Goal: Navigation & Orientation: Find specific page/section

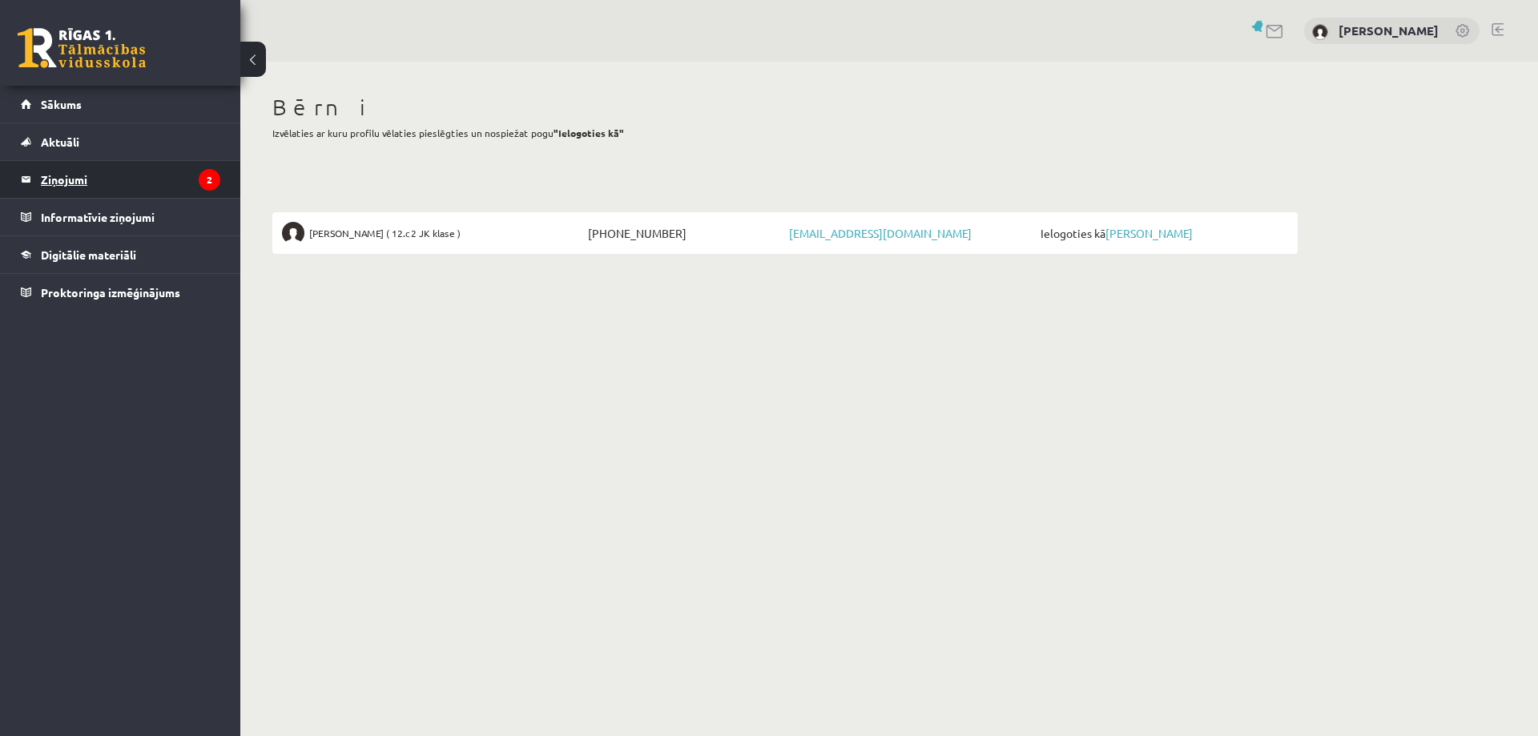
click at [81, 182] on legend "Ziņojumi 2" at bounding box center [130, 179] width 179 height 37
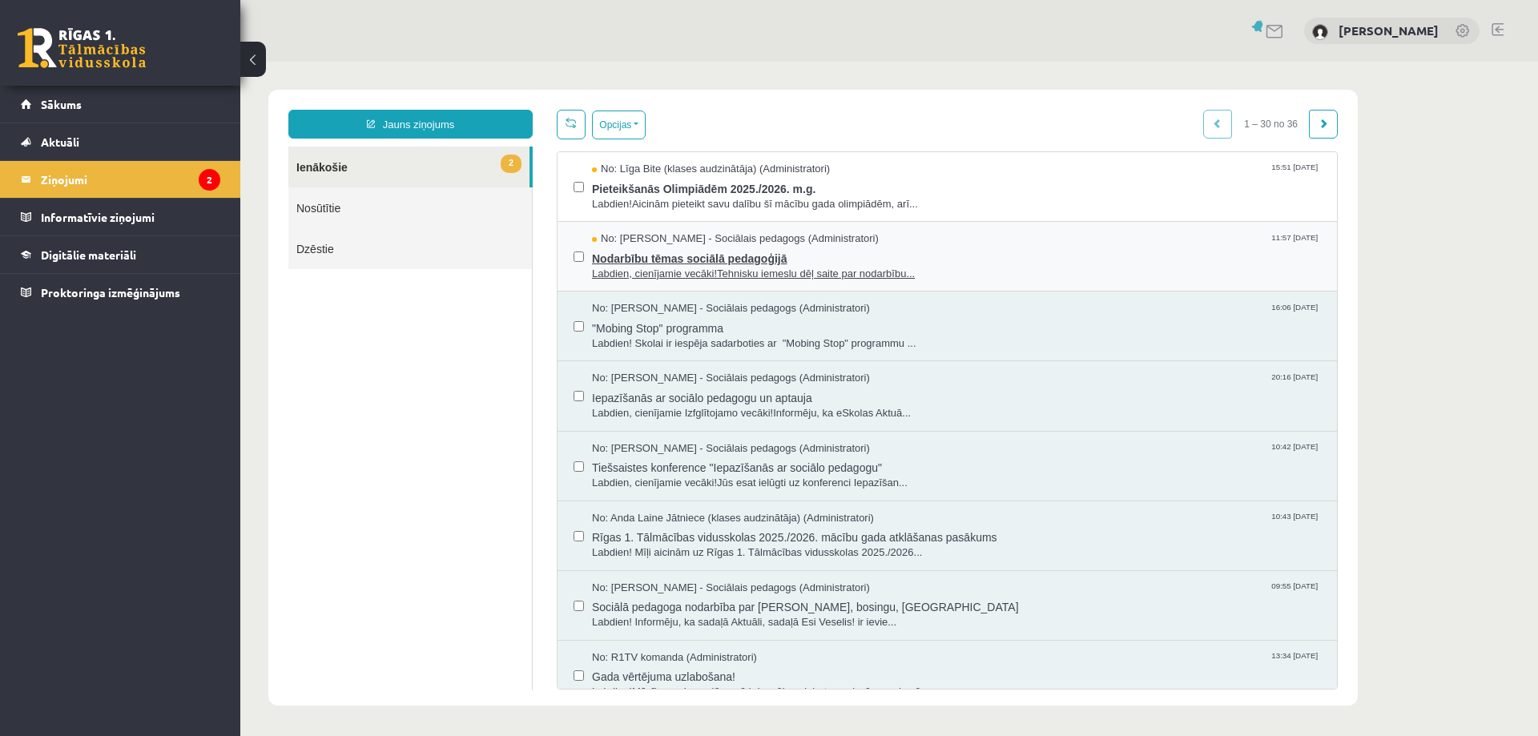
click at [651, 273] on span "Labdien, cienījamie vecāki!Tehnisku iemeslu dēļ saite par nodarbību..." at bounding box center [956, 274] width 729 height 15
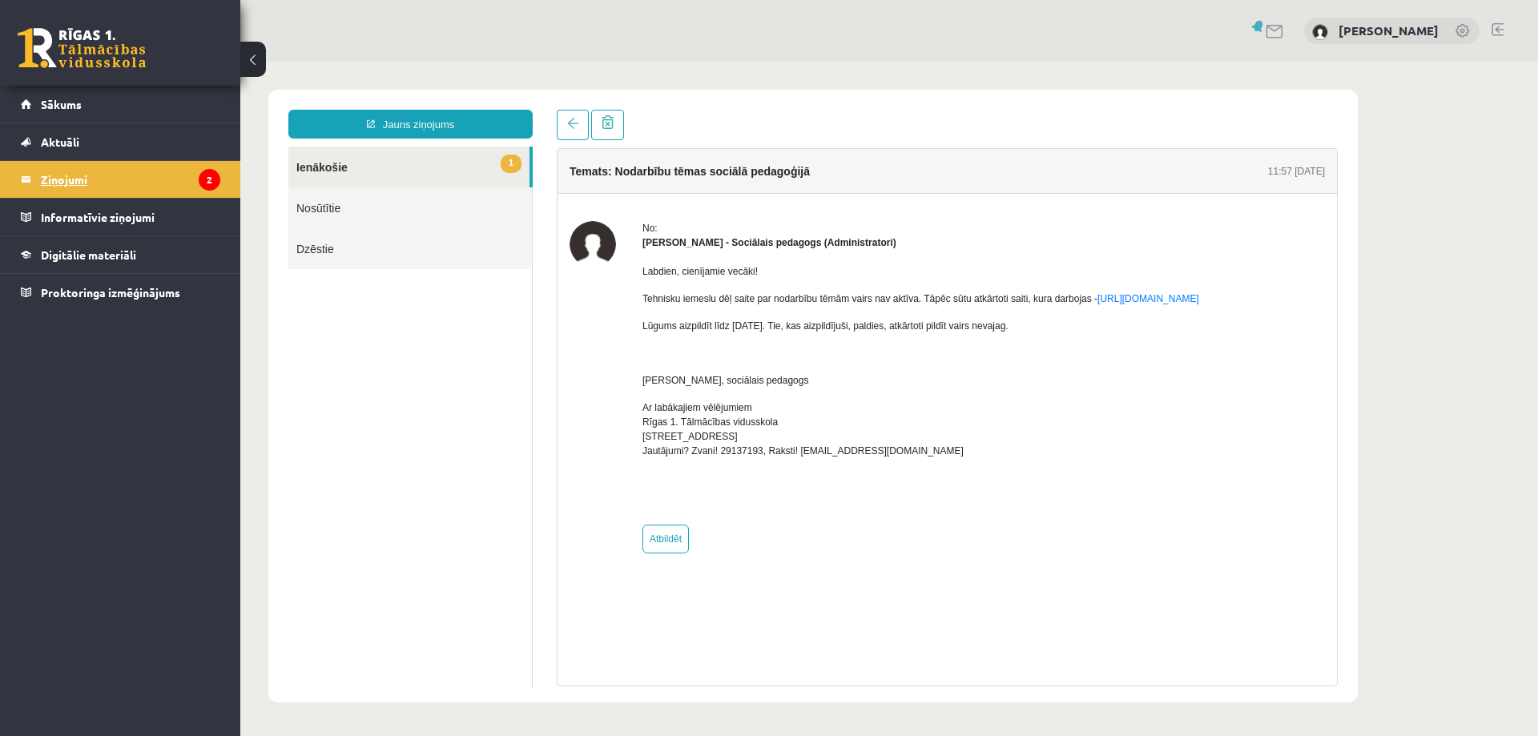
click at [91, 180] on legend "Ziņojumi 2" at bounding box center [130, 179] width 179 height 37
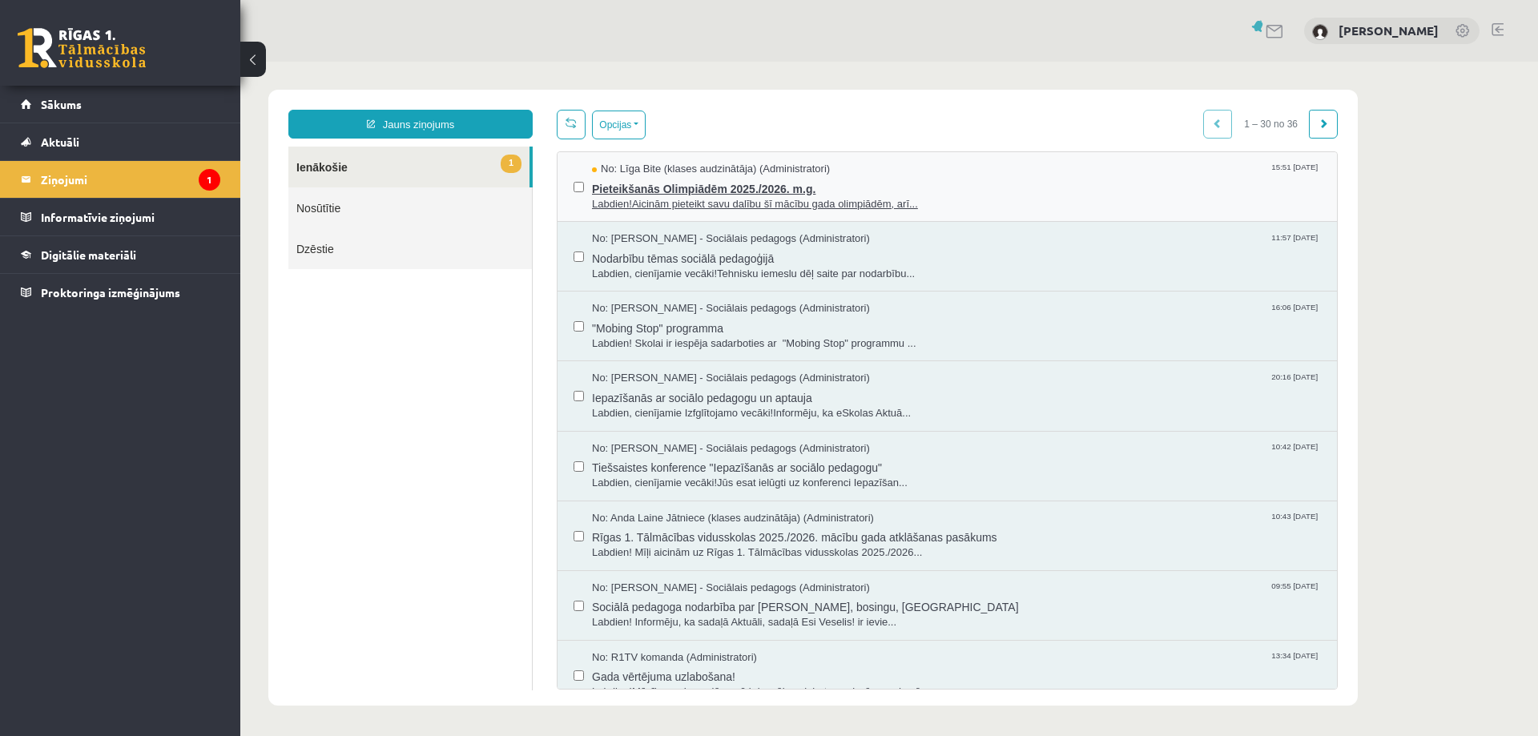
click at [711, 197] on span "Labdien!Aicinām pieteikt savu dalību šī mācību gada olimpiādēm, arī..." at bounding box center [956, 204] width 729 height 15
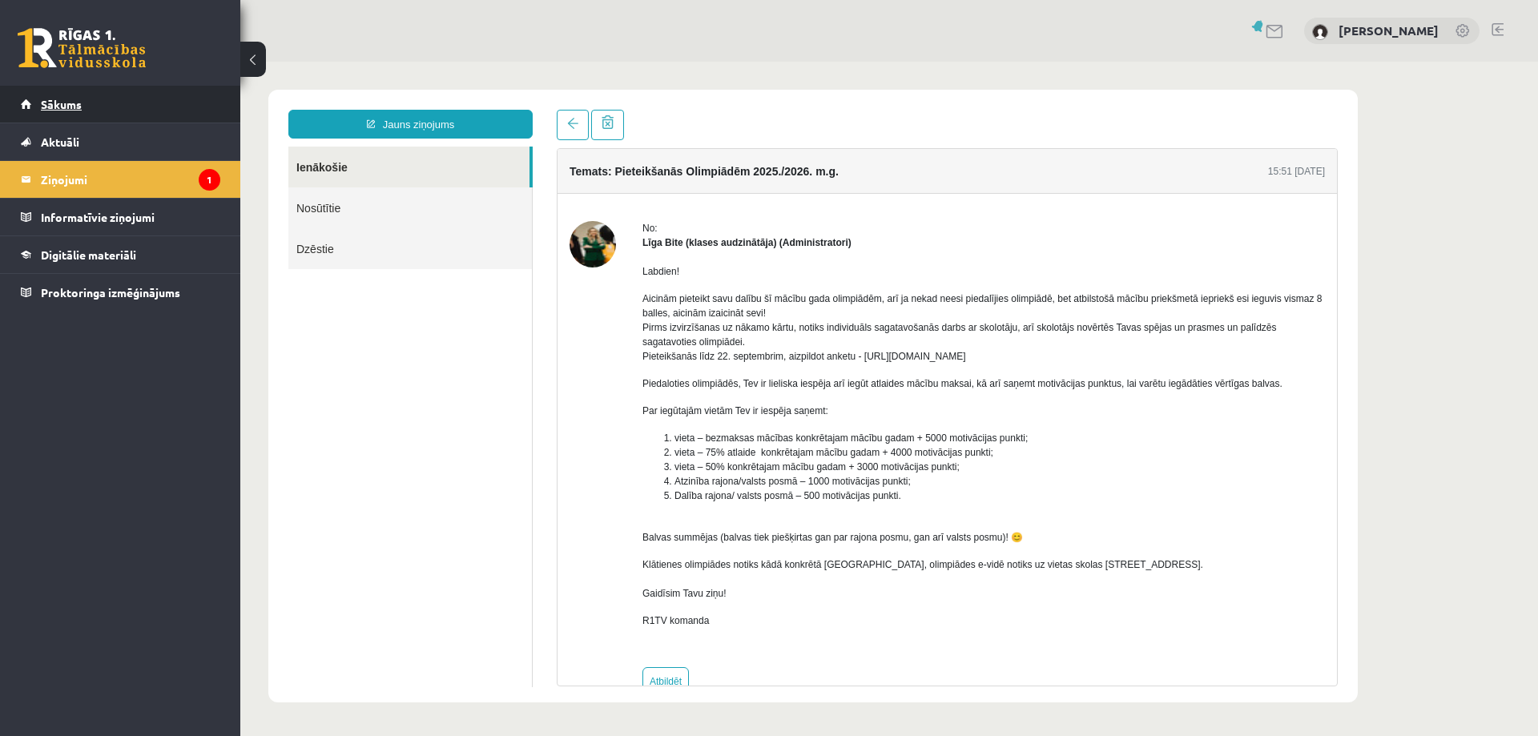
click at [92, 103] on link "Sākums" at bounding box center [121, 104] width 200 height 37
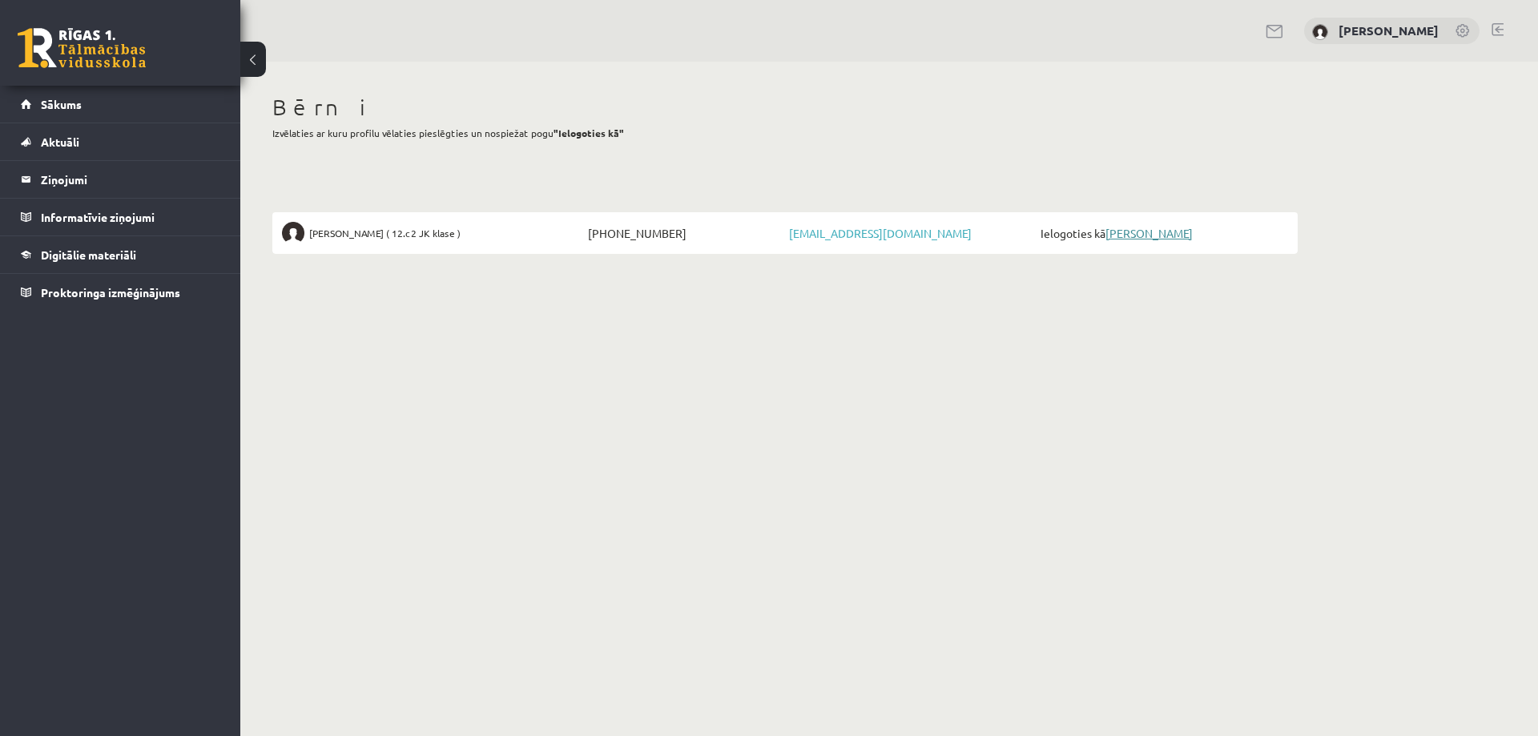
click at [1139, 232] on link "[PERSON_NAME]" at bounding box center [1149, 233] width 87 height 14
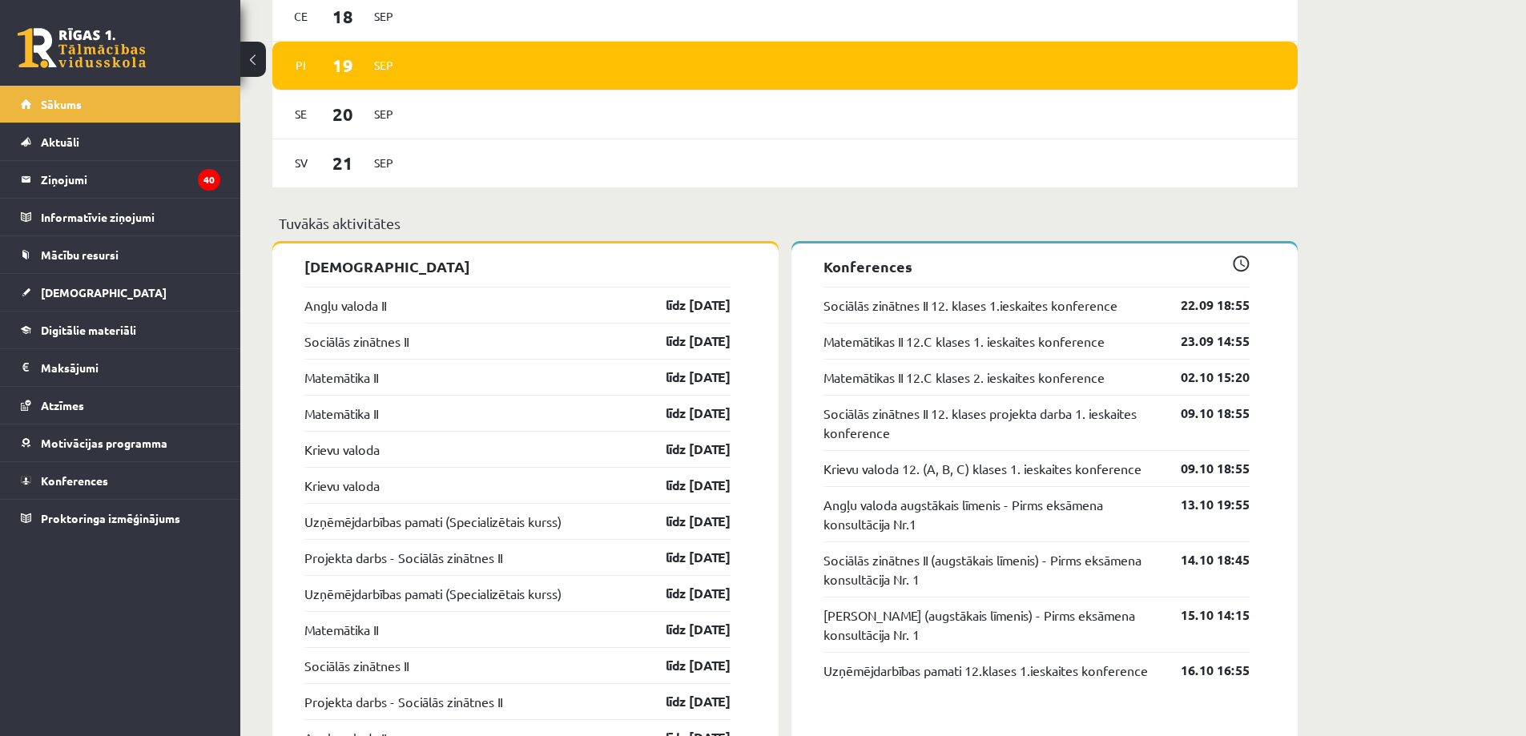
scroll to position [1202, 0]
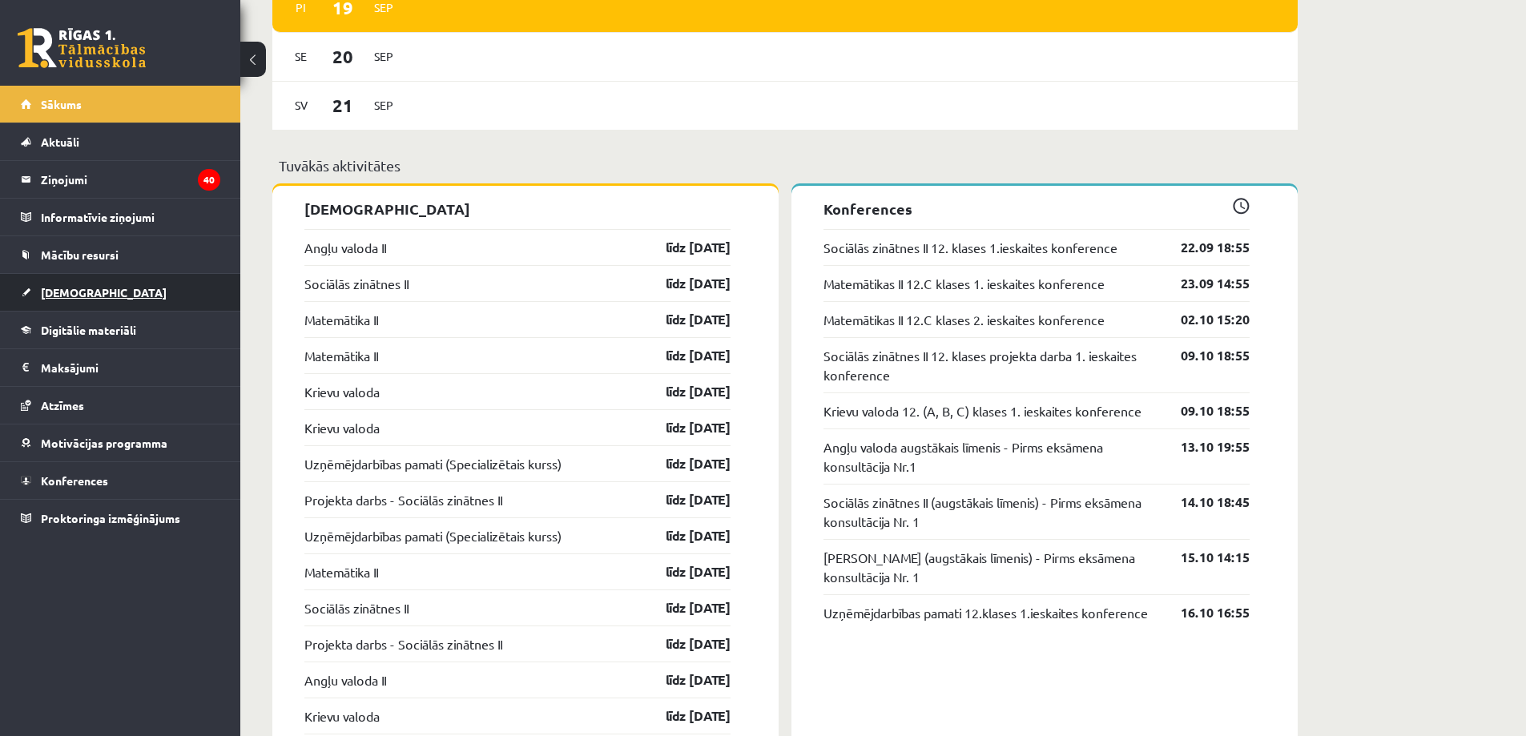
click at [50, 289] on span "[DEMOGRAPHIC_DATA]" at bounding box center [104, 292] width 126 height 14
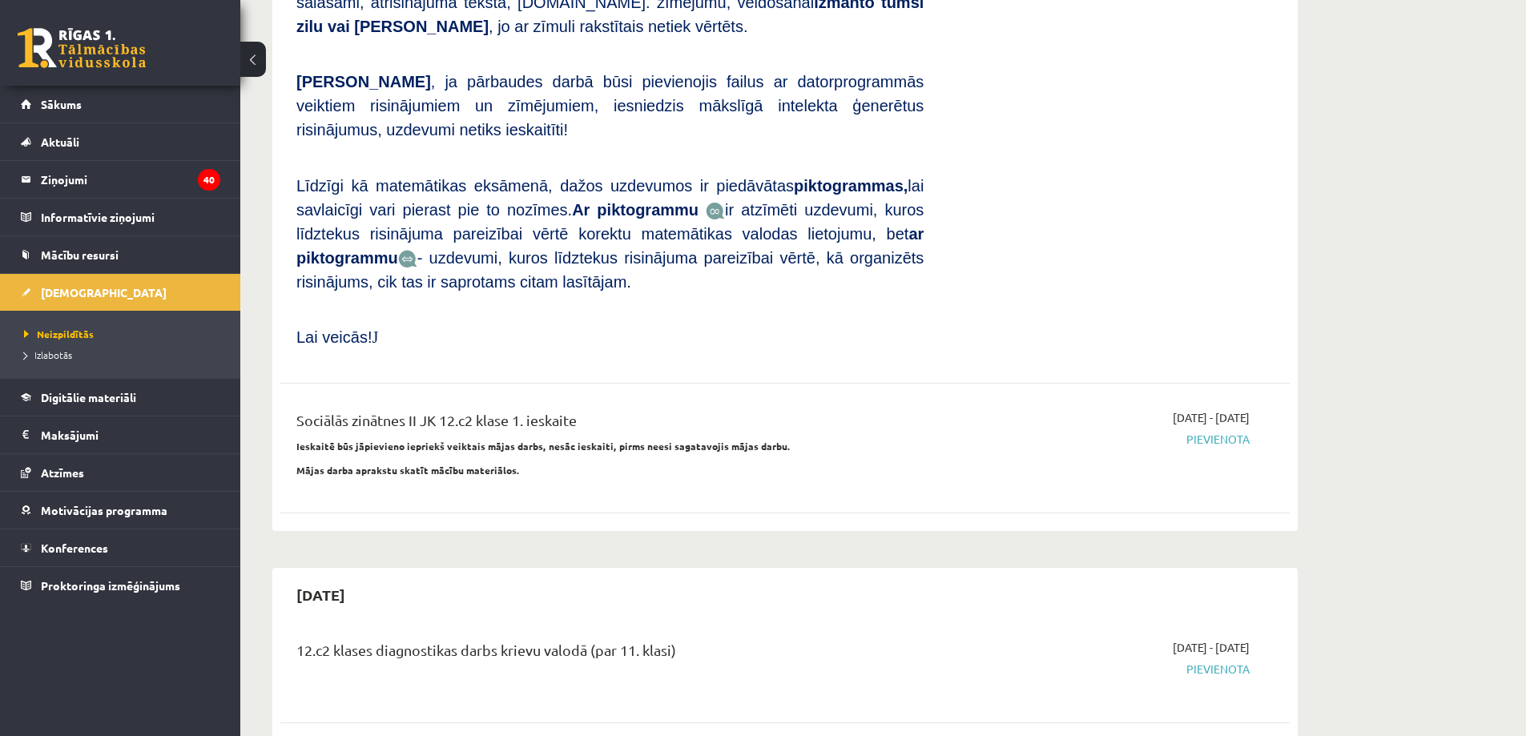
scroll to position [1122, 0]
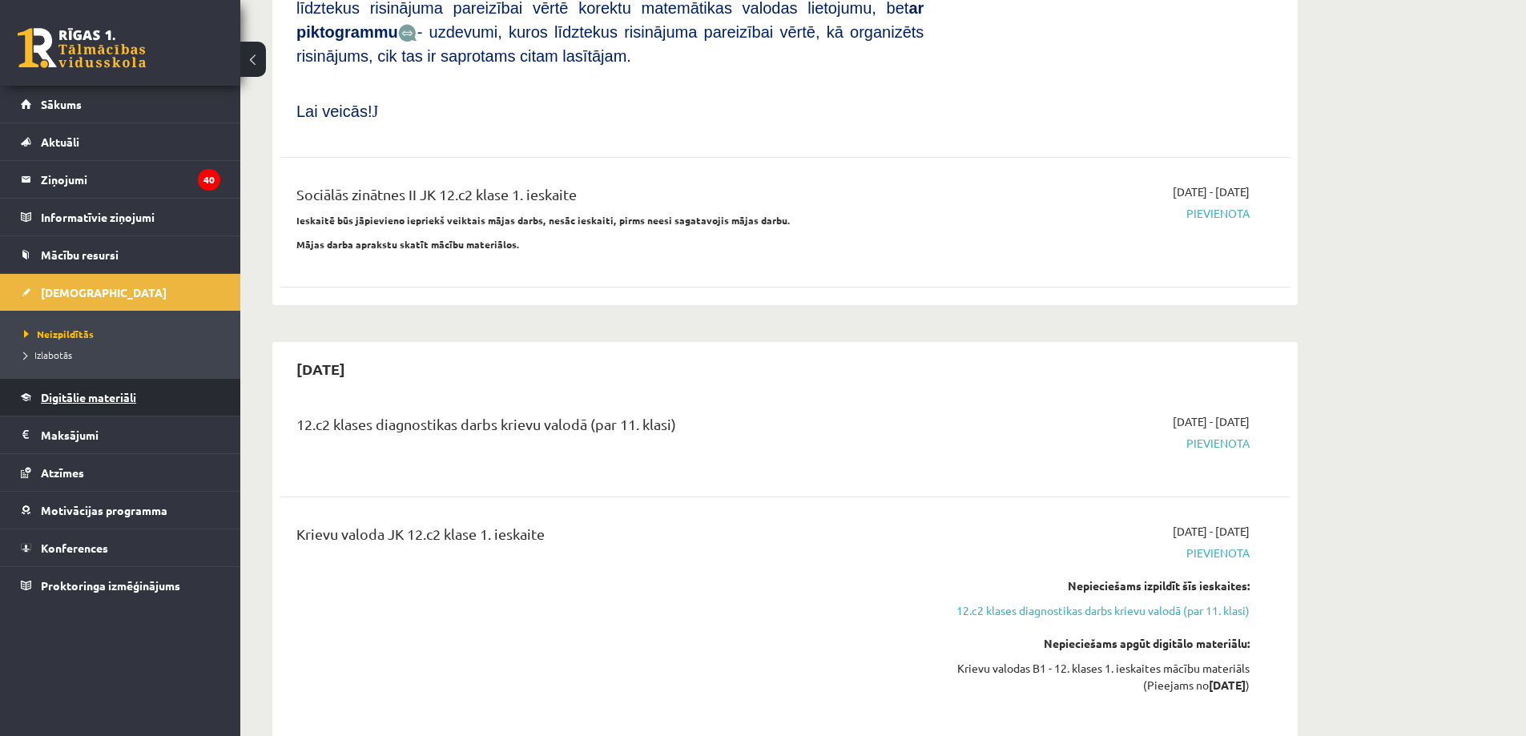
click at [109, 398] on span "Digitālie materiāli" at bounding box center [88, 397] width 95 height 14
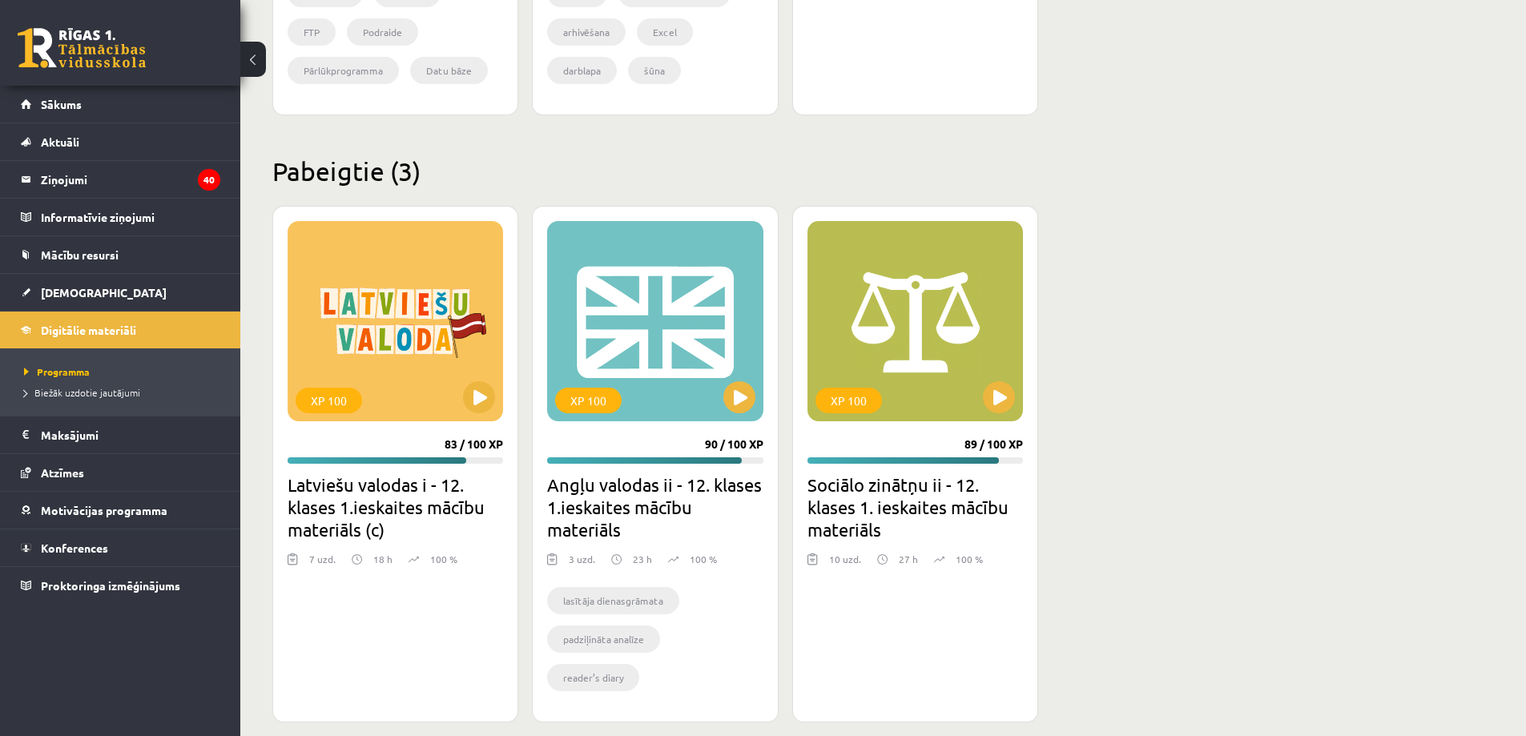
scroll to position [910, 0]
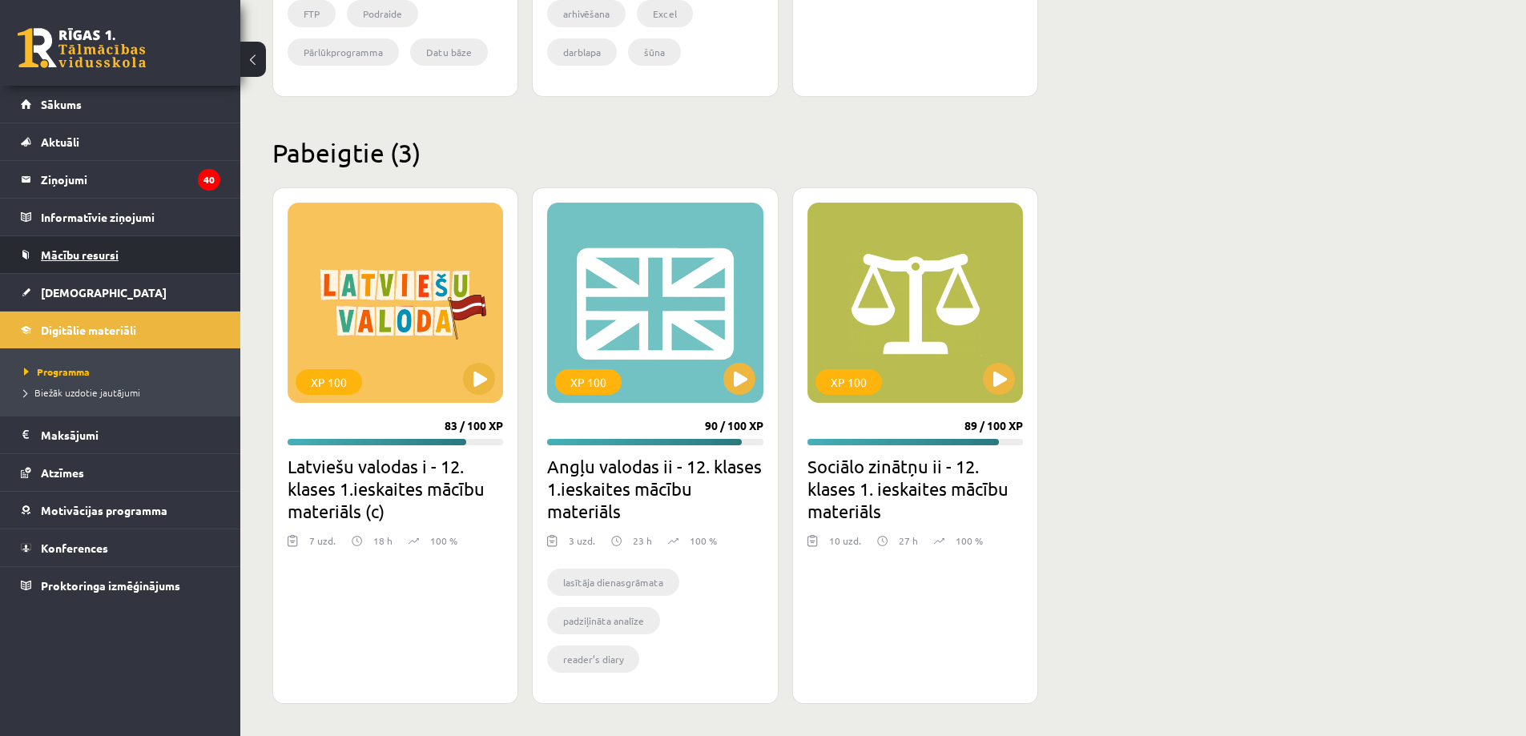
click at [65, 258] on span "Mācību resursi" at bounding box center [80, 255] width 78 height 14
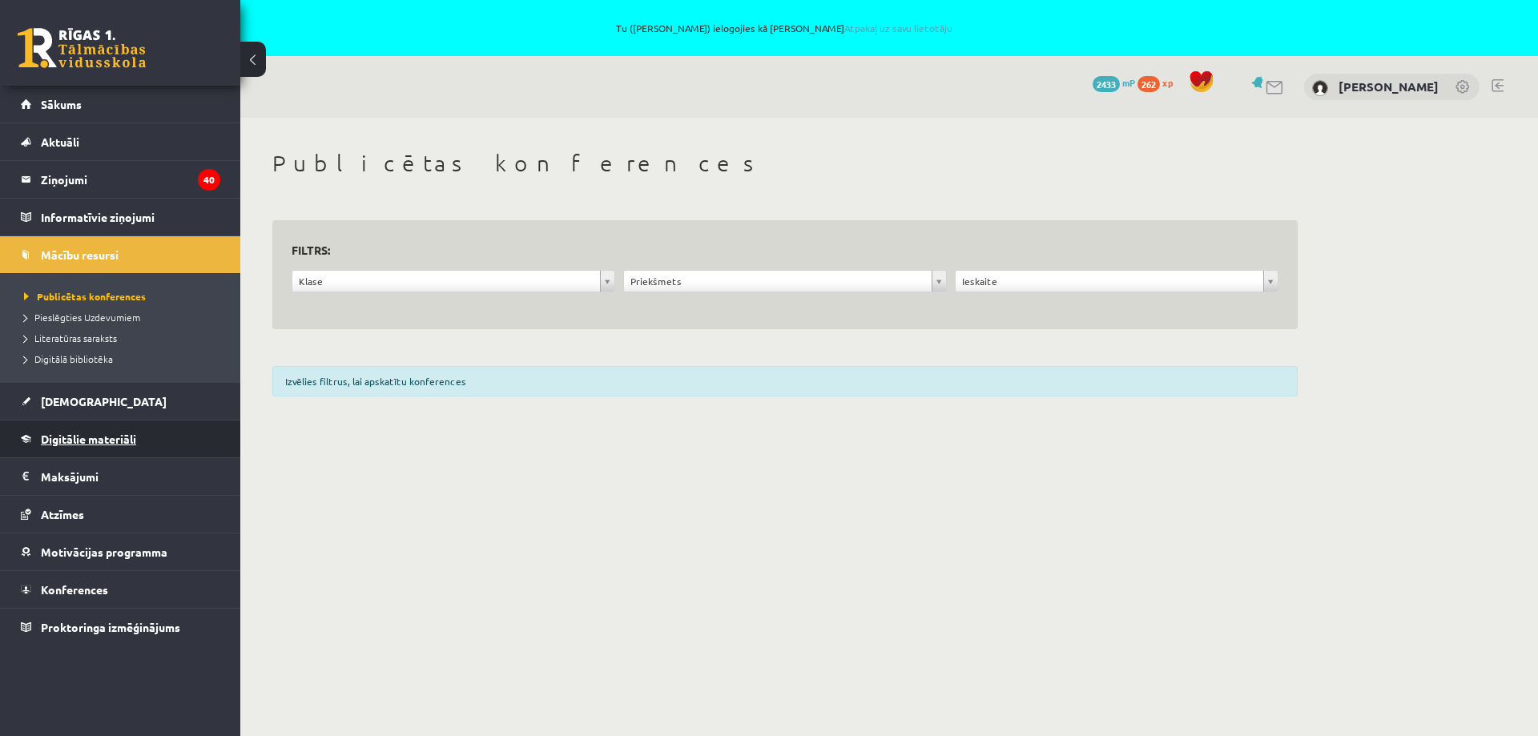
click at [78, 436] on span "Digitālie materiāli" at bounding box center [88, 439] width 95 height 14
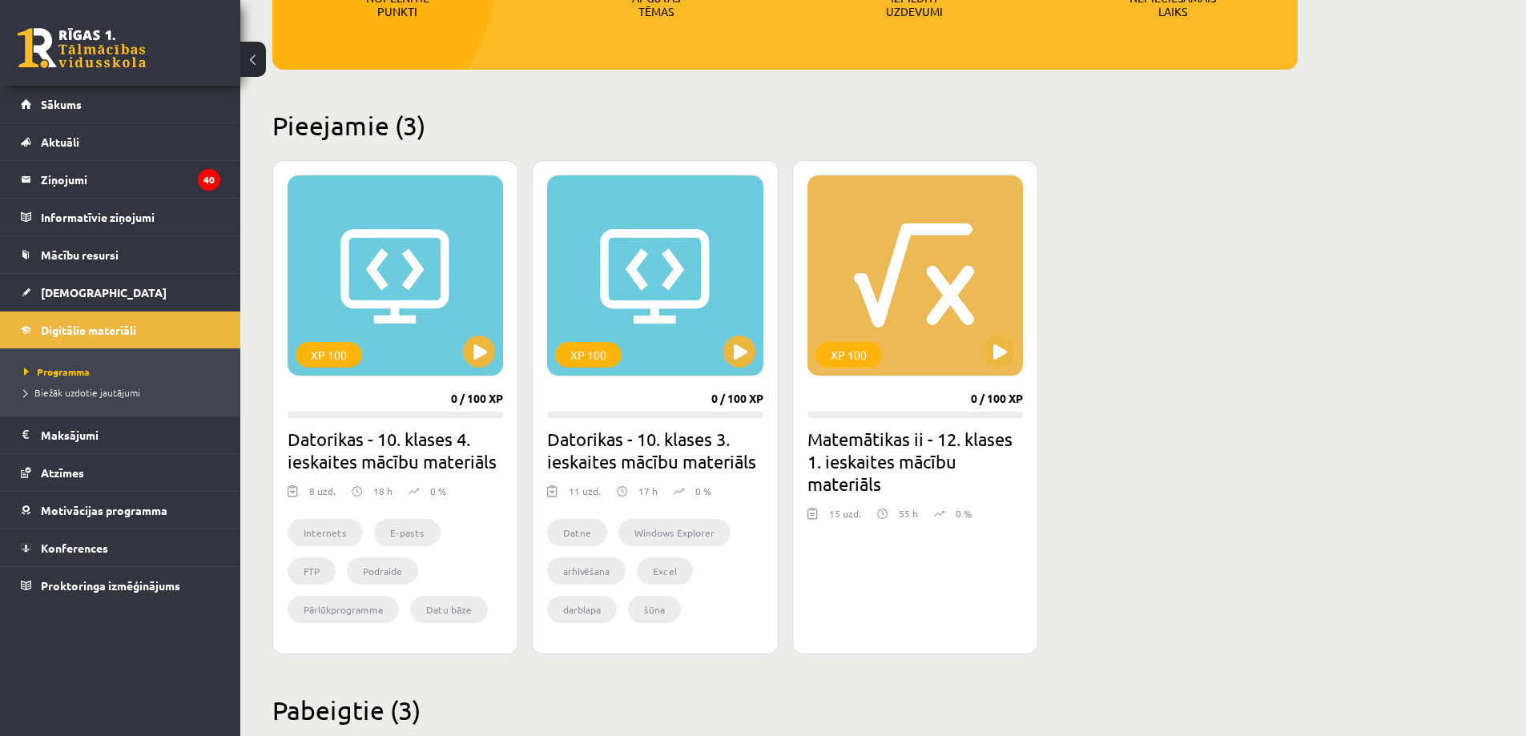
scroll to position [401, 0]
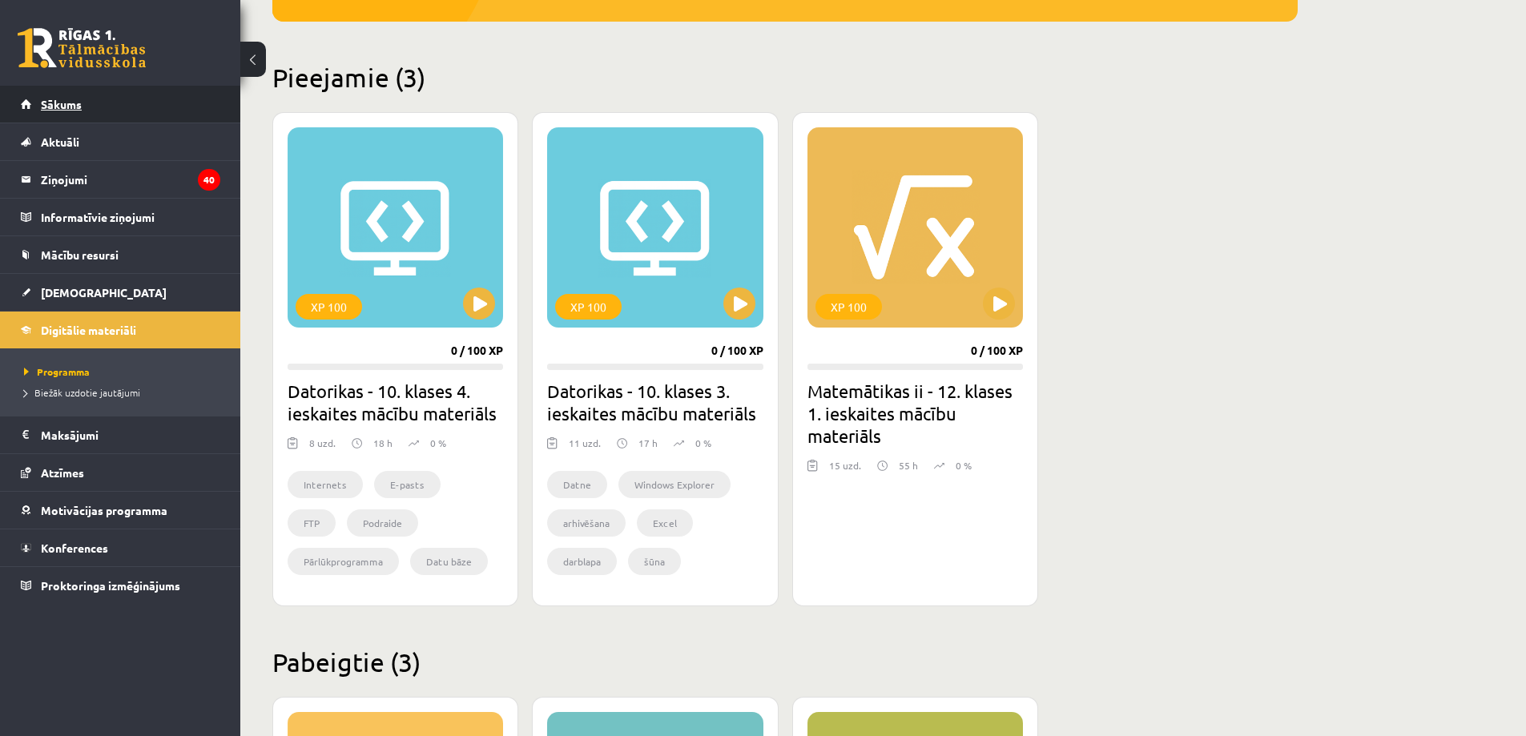
click at [79, 101] on span "Sākums" at bounding box center [61, 104] width 41 height 14
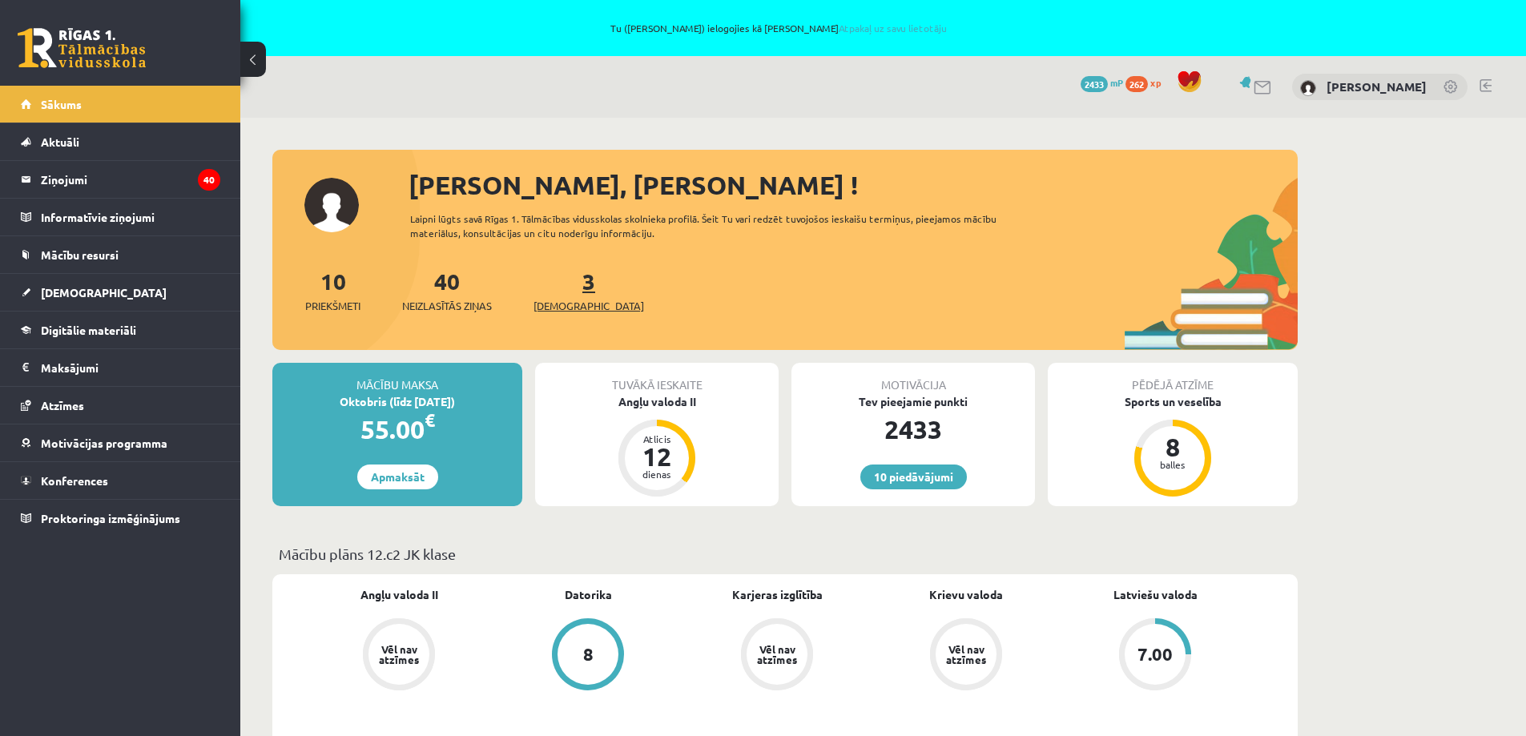
click at [559, 288] on link "3 Ieskaites" at bounding box center [589, 290] width 111 height 47
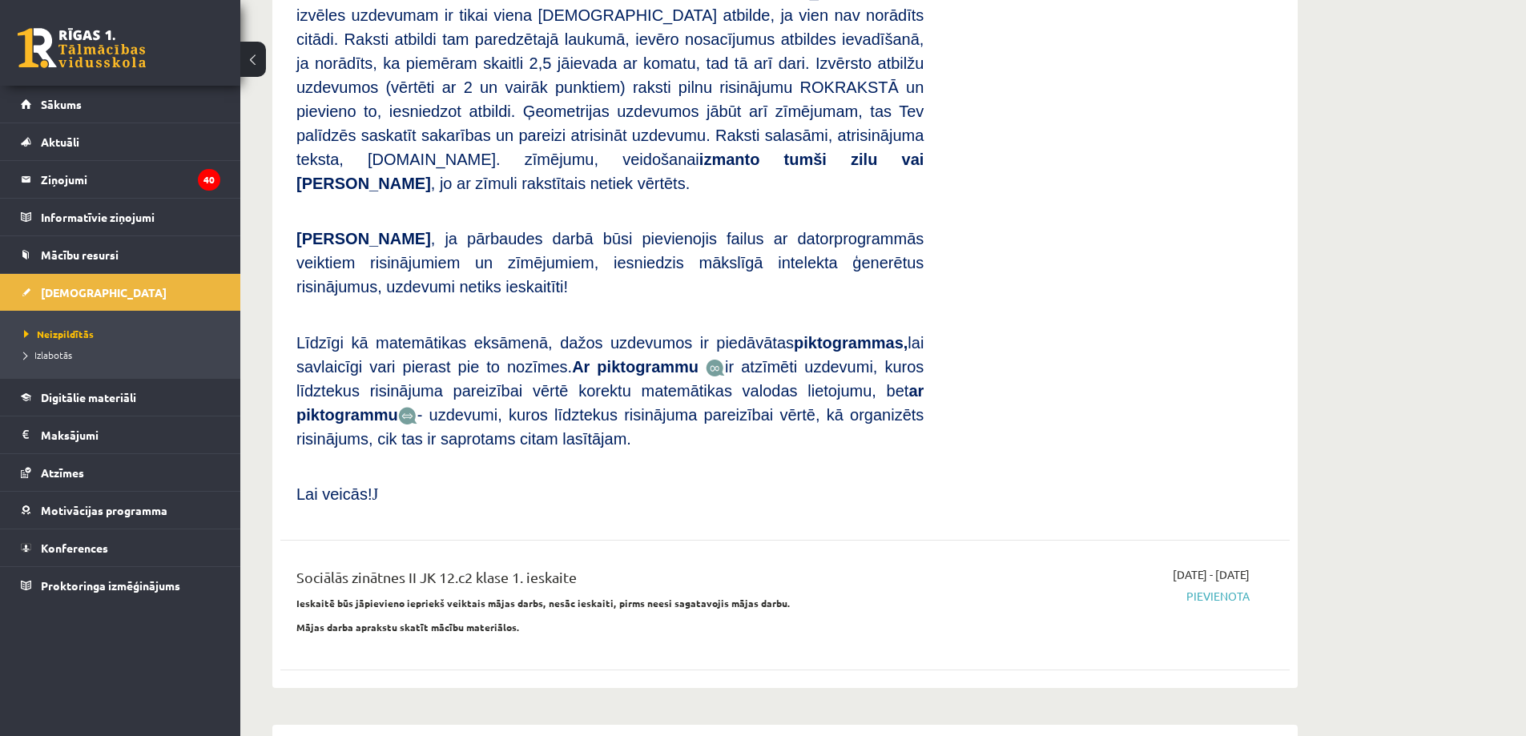
scroll to position [881, 0]
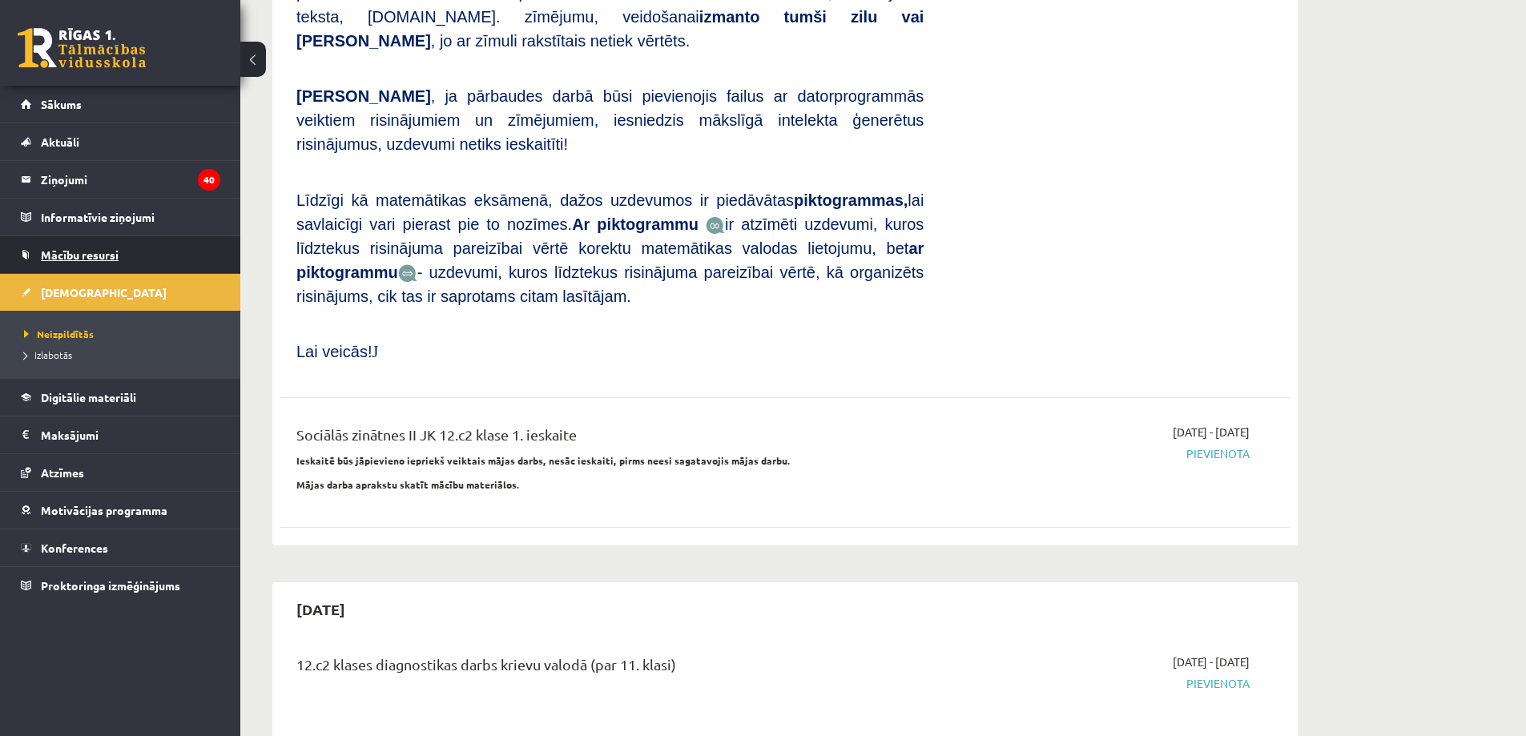
click at [103, 256] on span "Mācību resursi" at bounding box center [80, 255] width 78 height 14
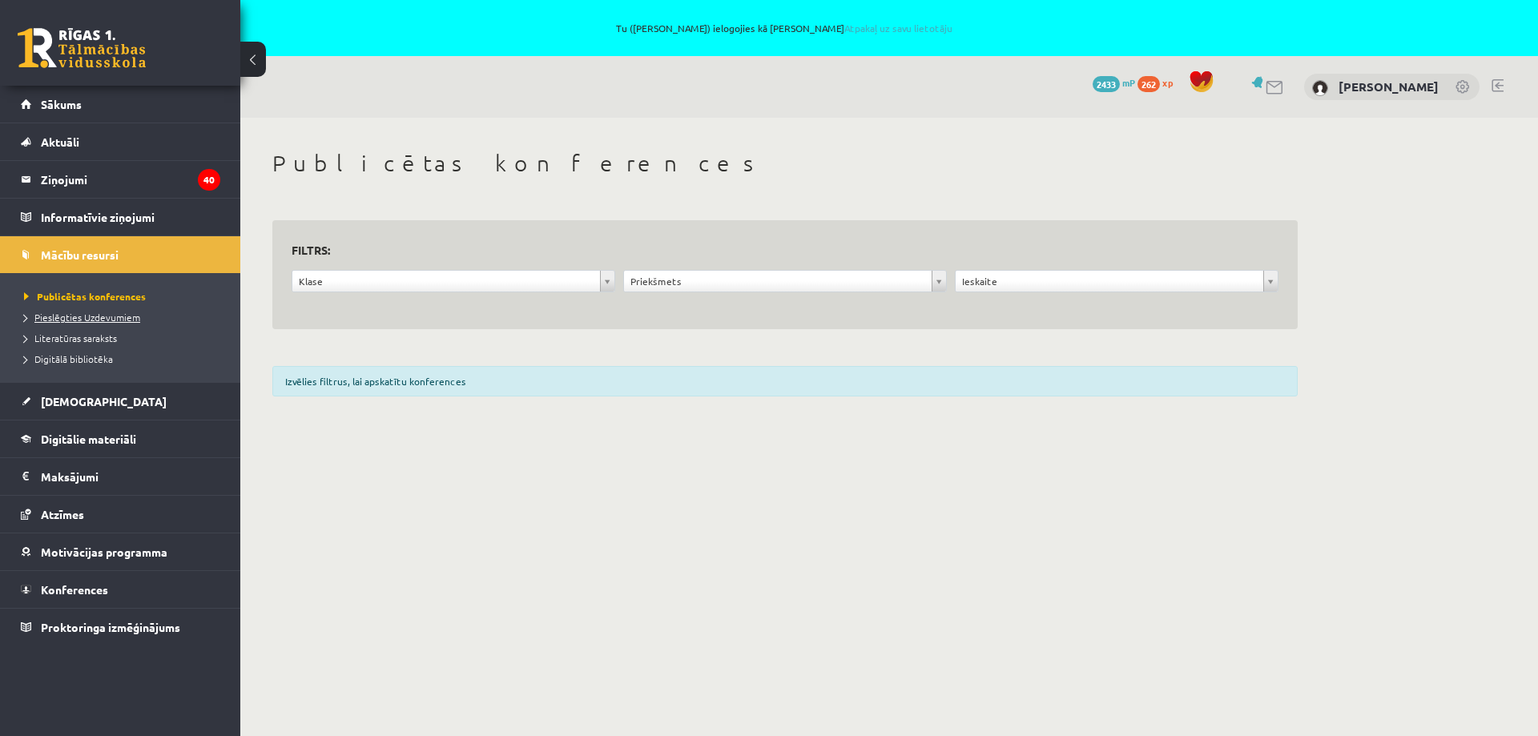
click at [111, 315] on span "Pieslēgties Uzdevumiem" at bounding box center [82, 317] width 116 height 13
click at [75, 402] on span "[DEMOGRAPHIC_DATA]" at bounding box center [104, 401] width 126 height 14
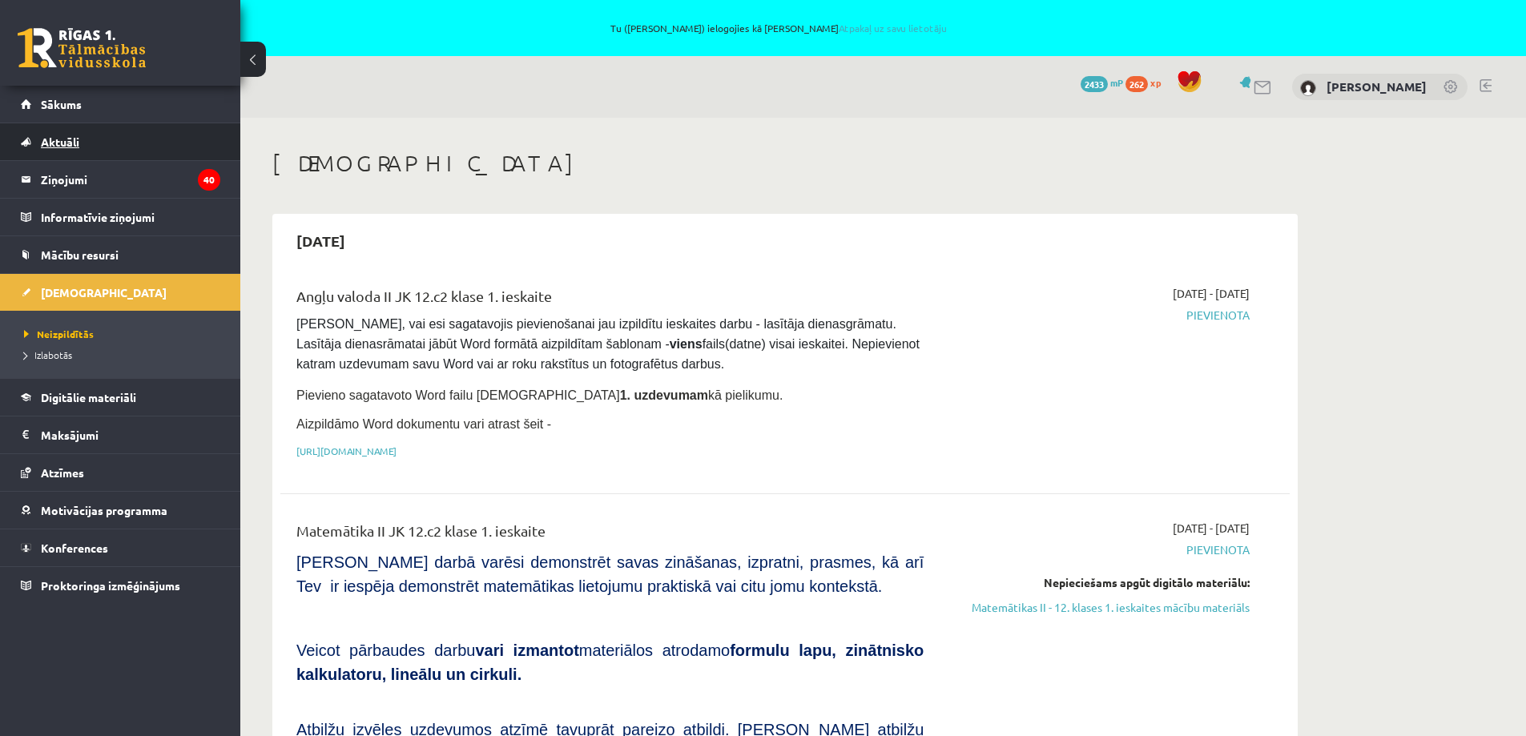
click at [74, 140] on span "Aktuāli" at bounding box center [60, 142] width 38 height 14
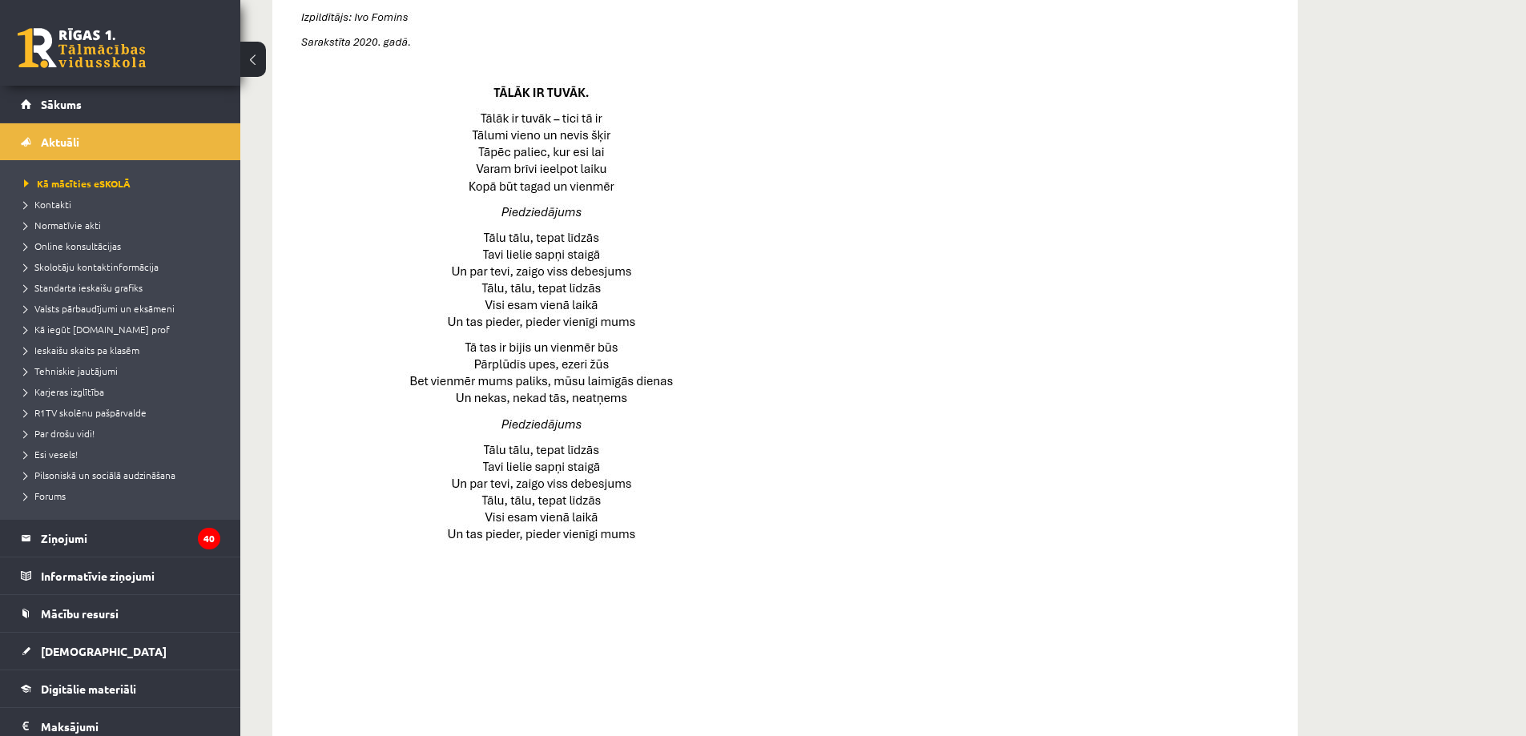
scroll to position [962, 0]
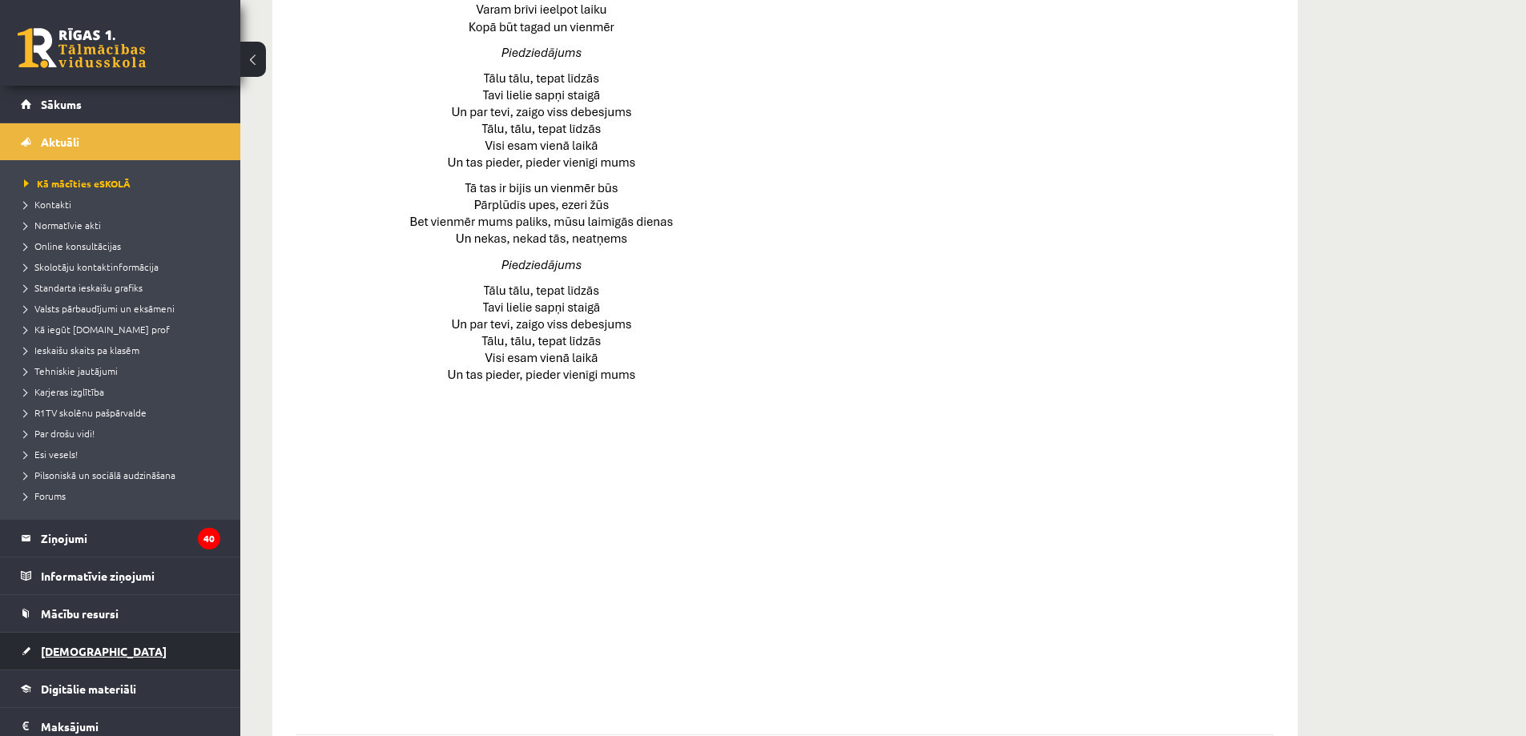
click at [76, 651] on span "[DEMOGRAPHIC_DATA]" at bounding box center [104, 651] width 126 height 14
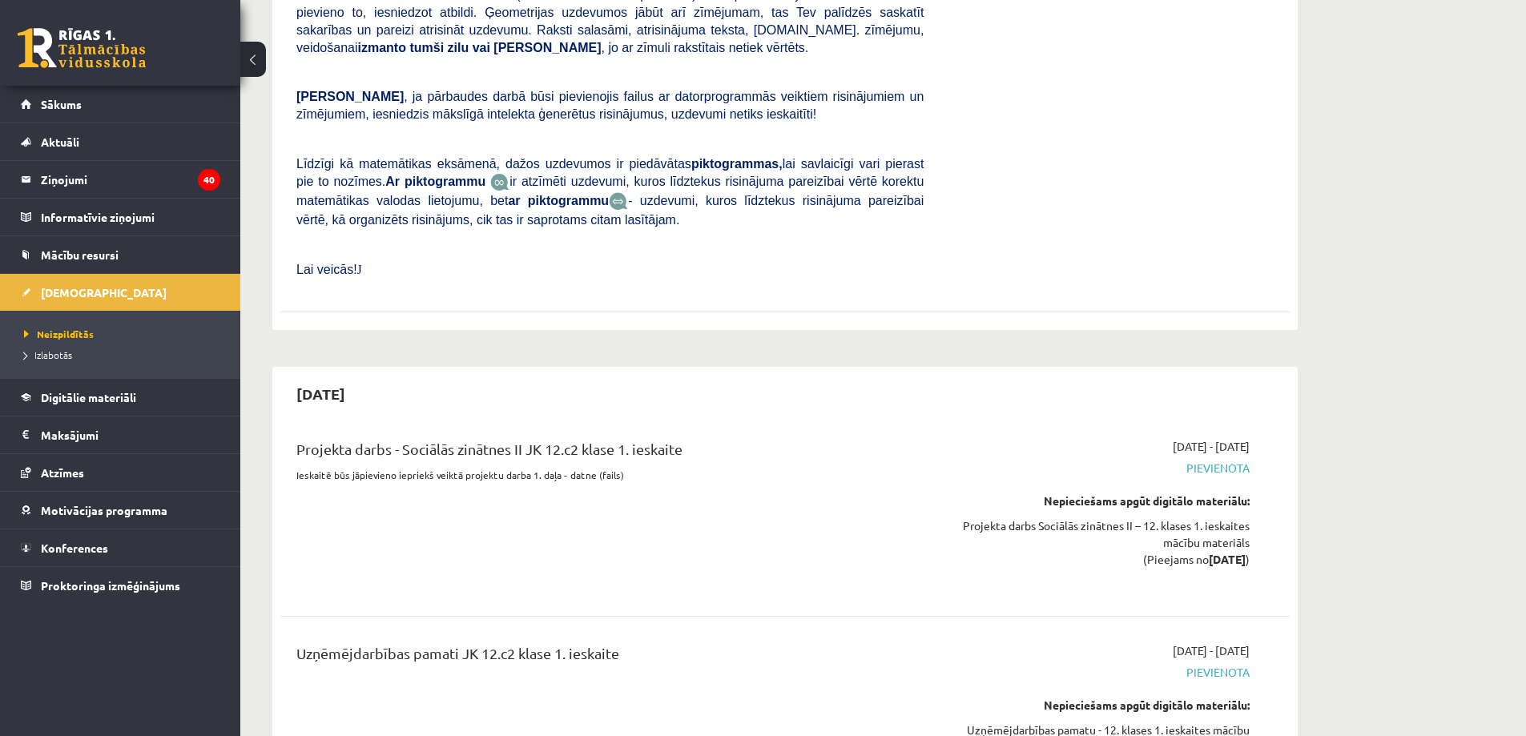
scroll to position [2163, 0]
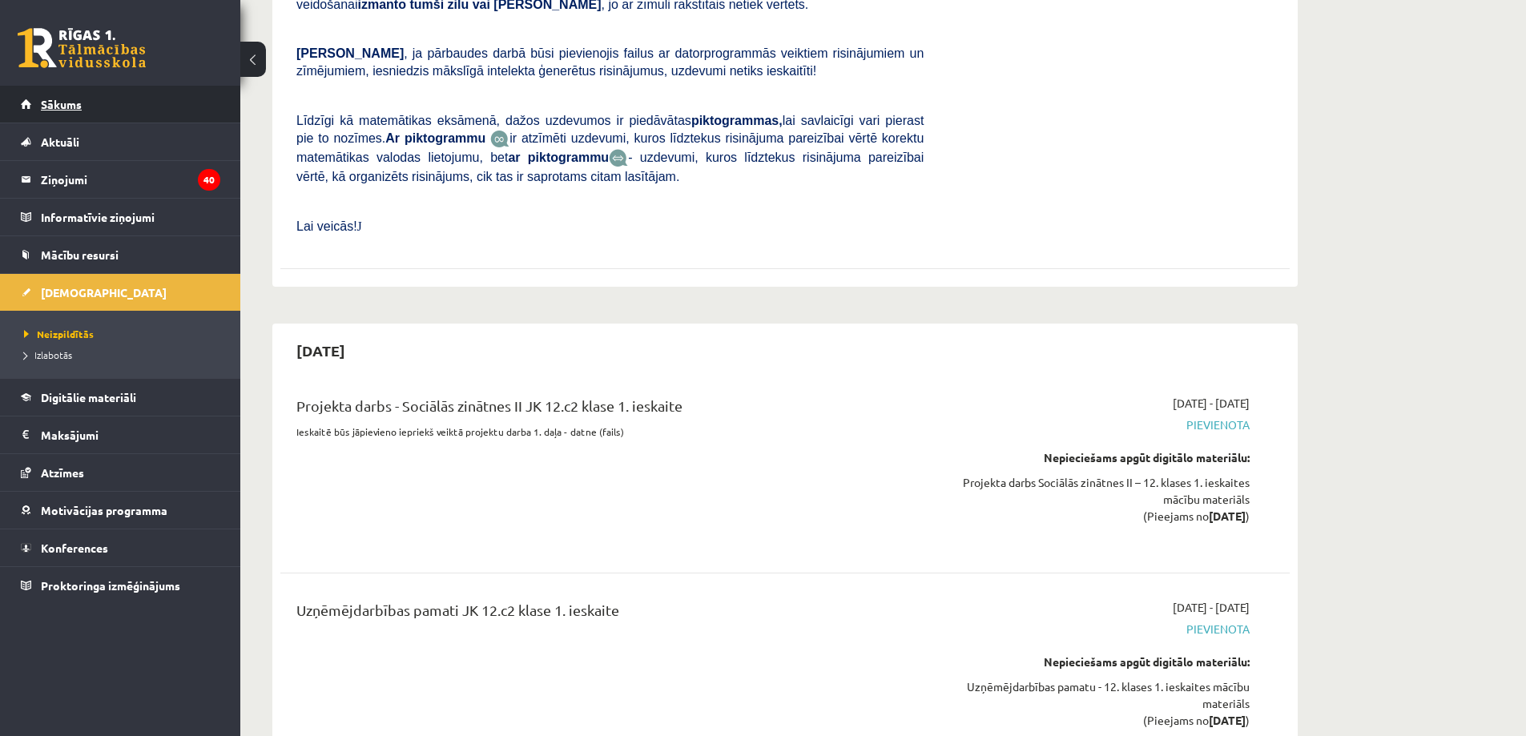
click at [84, 96] on link "Sākums" at bounding box center [121, 104] width 200 height 37
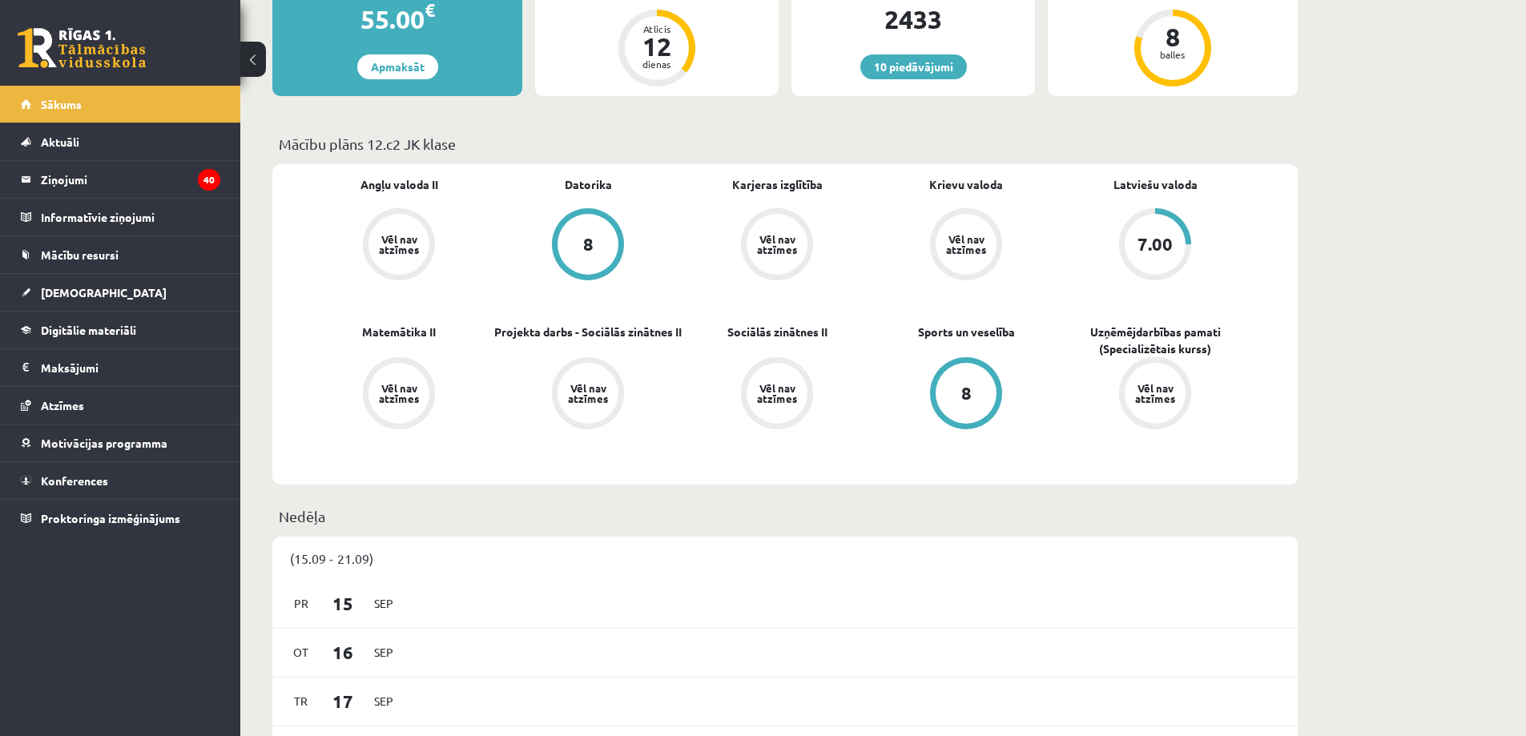
scroll to position [320, 0]
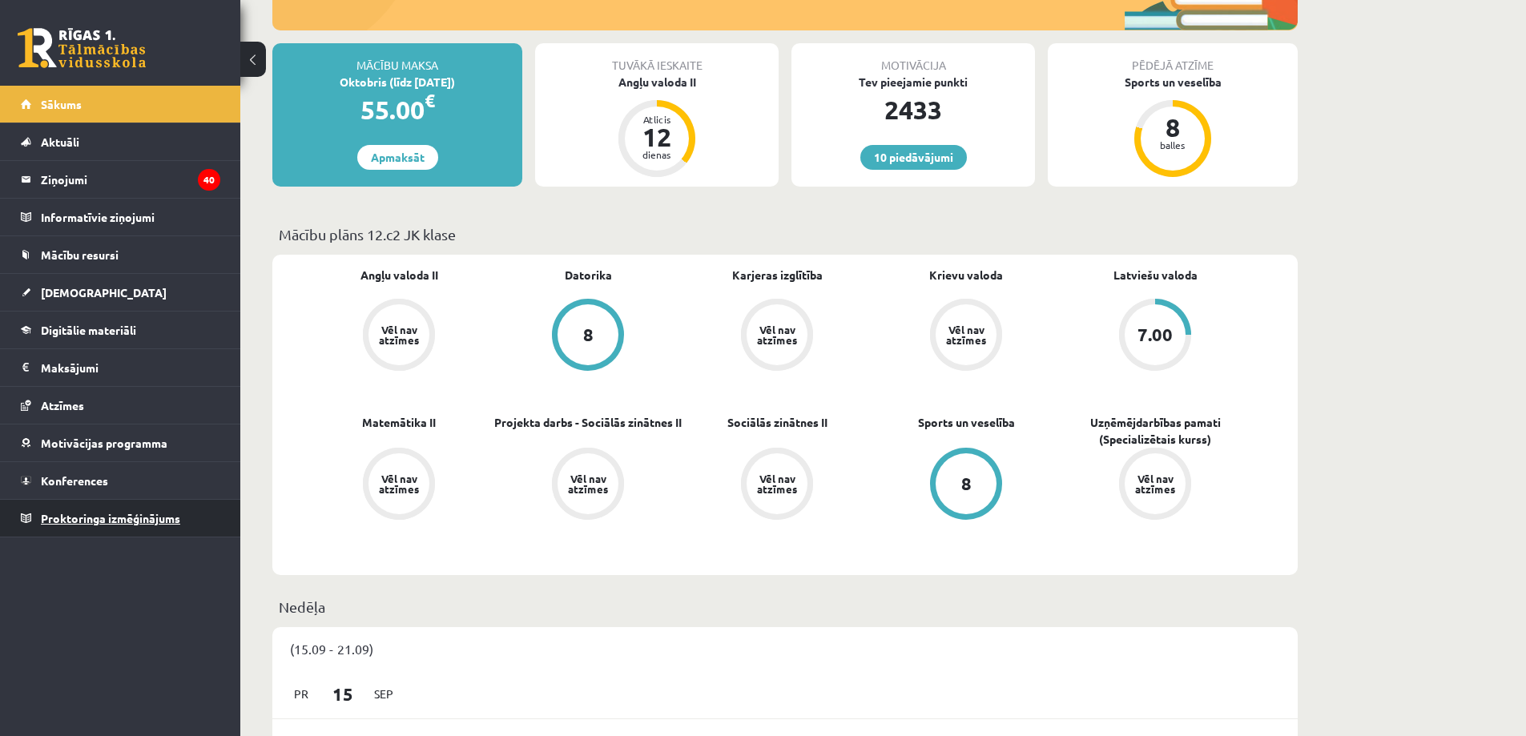
click at [144, 518] on span "Proktoringa izmēģinājums" at bounding box center [110, 518] width 139 height 14
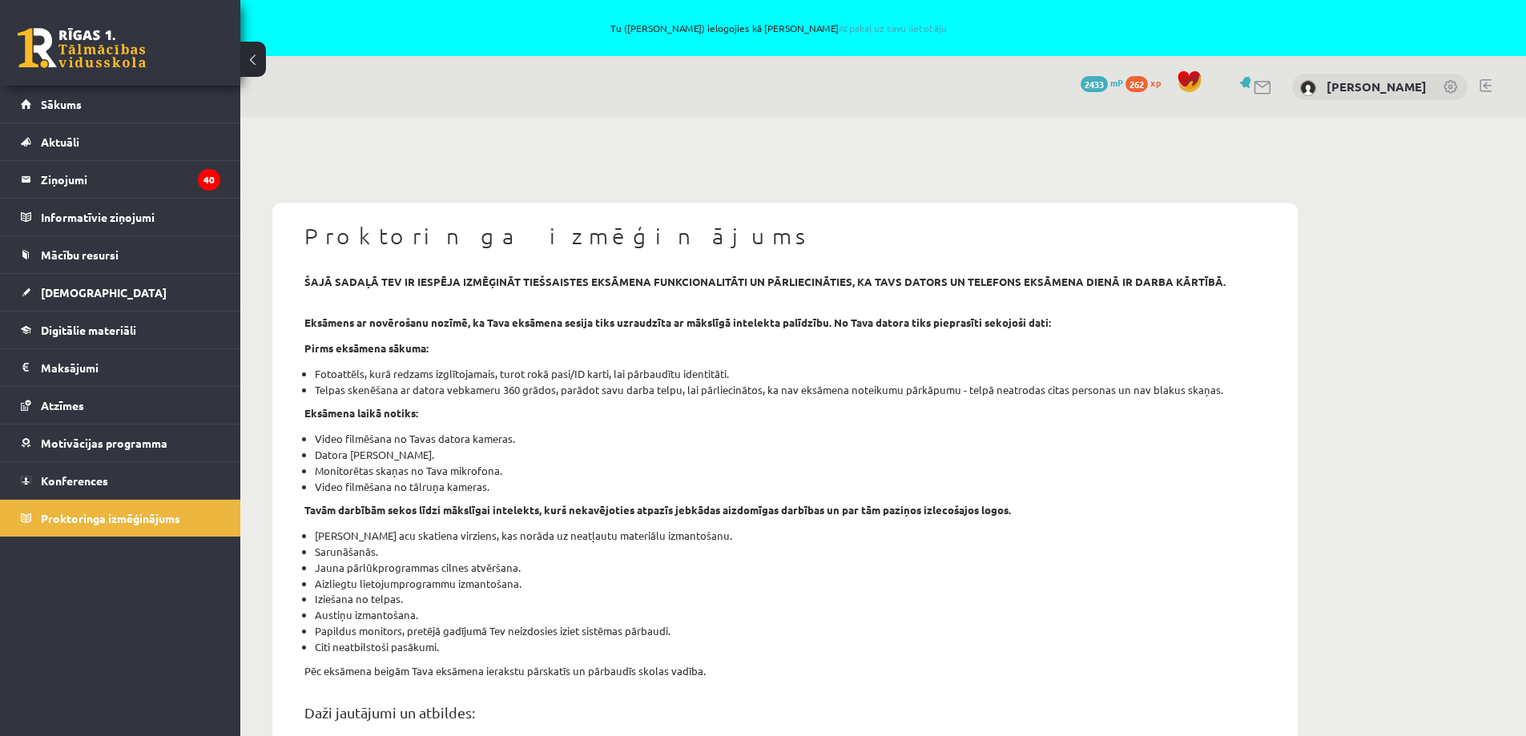
click at [1482, 87] on link at bounding box center [1486, 85] width 12 height 13
